Goal: Navigation & Orientation: Go to known website

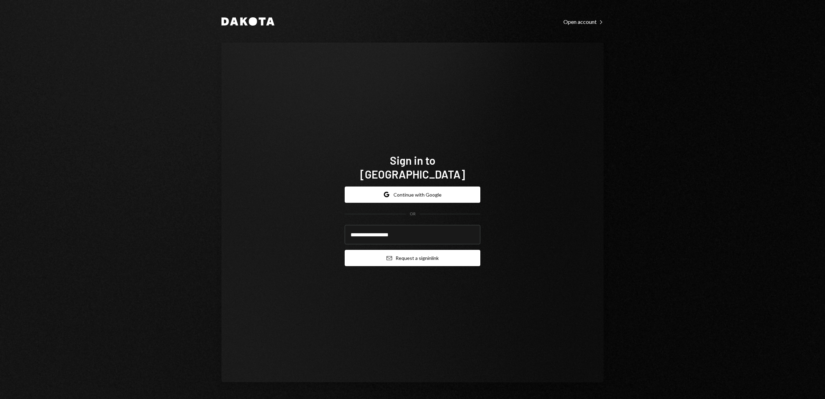
click at [434, 255] on button "Email Request a sign in link" at bounding box center [413, 258] width 136 height 16
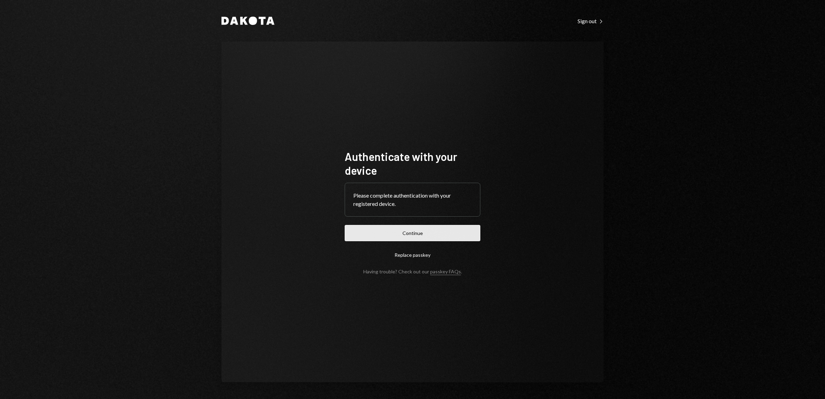
click at [432, 234] on button "Continue" at bounding box center [413, 233] width 136 height 16
